Goal: Find specific page/section: Find specific page/section

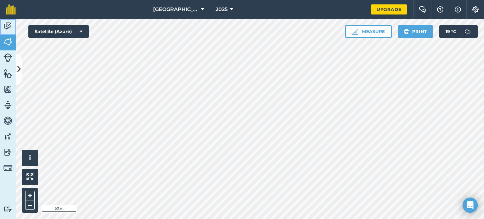
click at [6, 29] on img at bounding box center [7, 25] width 9 height 9
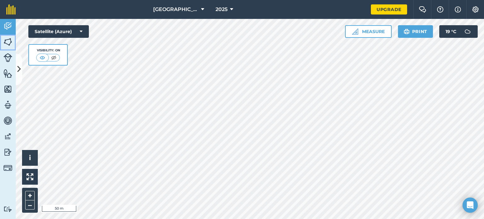
click at [7, 43] on img at bounding box center [7, 41] width 9 height 9
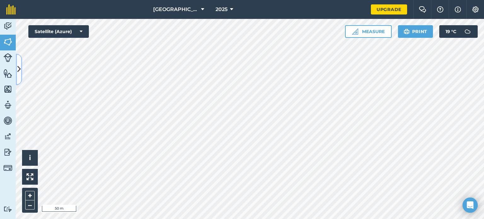
click at [20, 67] on icon at bounding box center [18, 69] width 3 height 11
